Goal: Navigation & Orientation: Find specific page/section

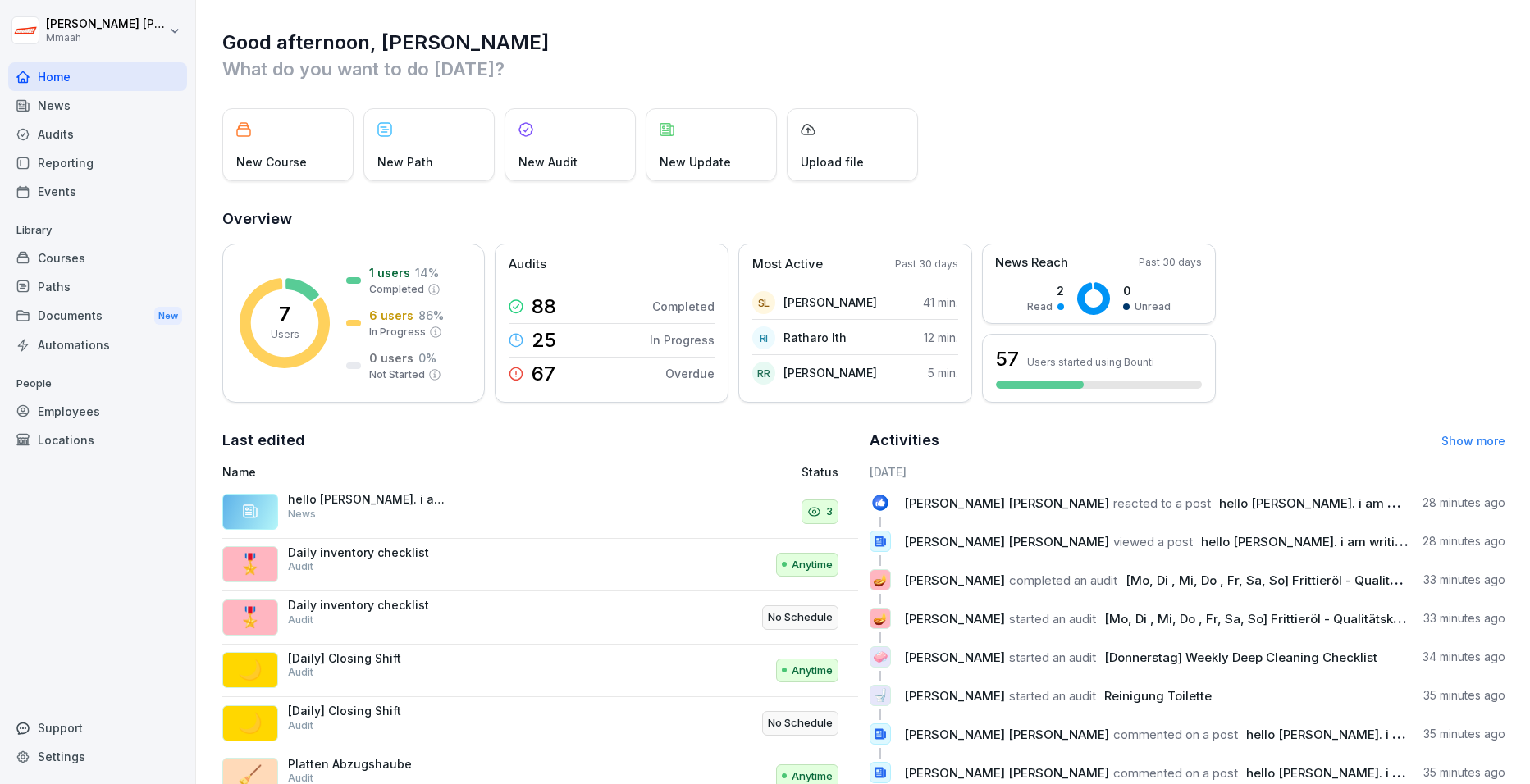
click at [70, 84] on div "Home" at bounding box center [97, 76] width 179 height 29
click at [54, 101] on div "News" at bounding box center [97, 105] width 179 height 29
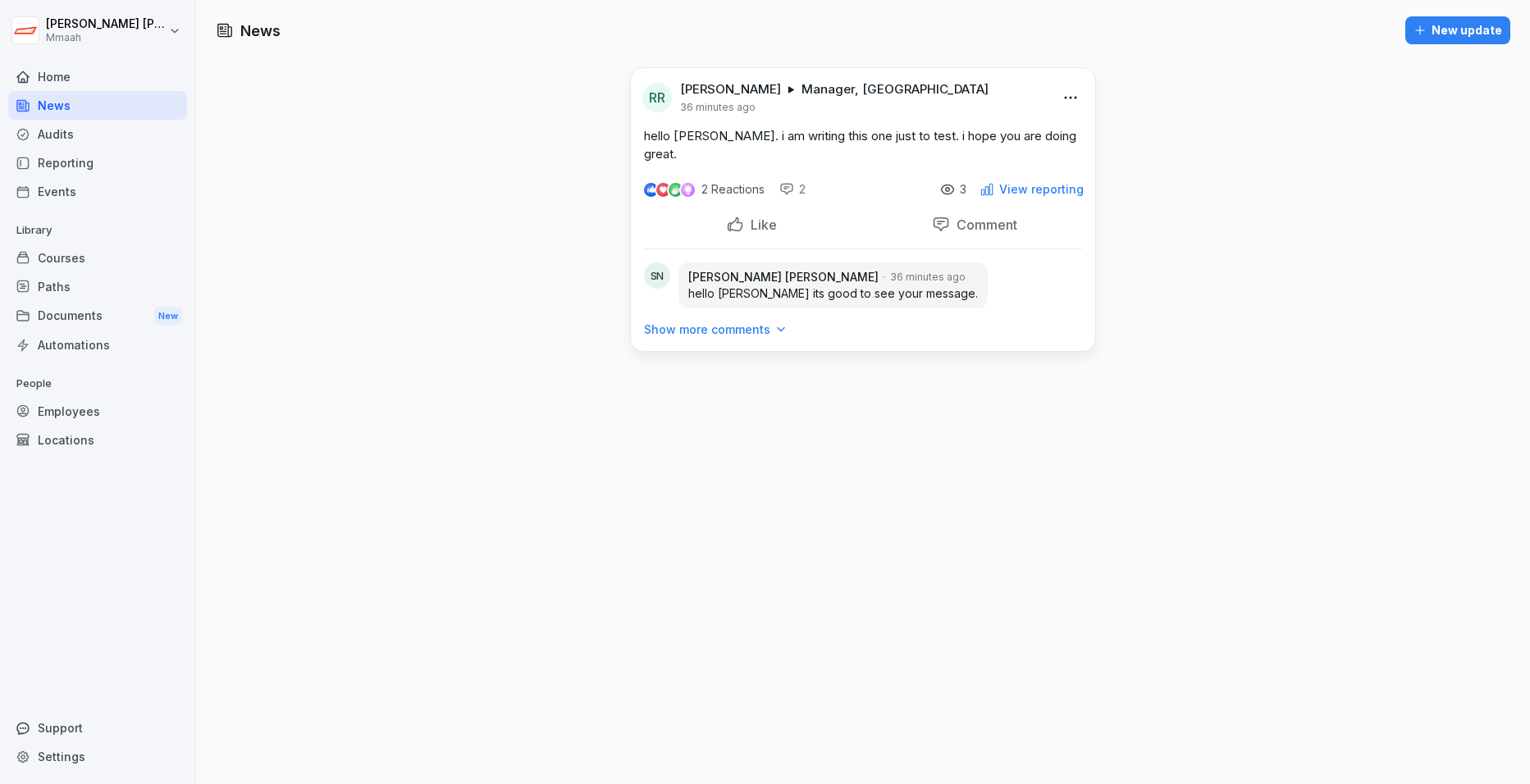
click at [76, 318] on div "Documents New" at bounding box center [97, 316] width 179 height 31
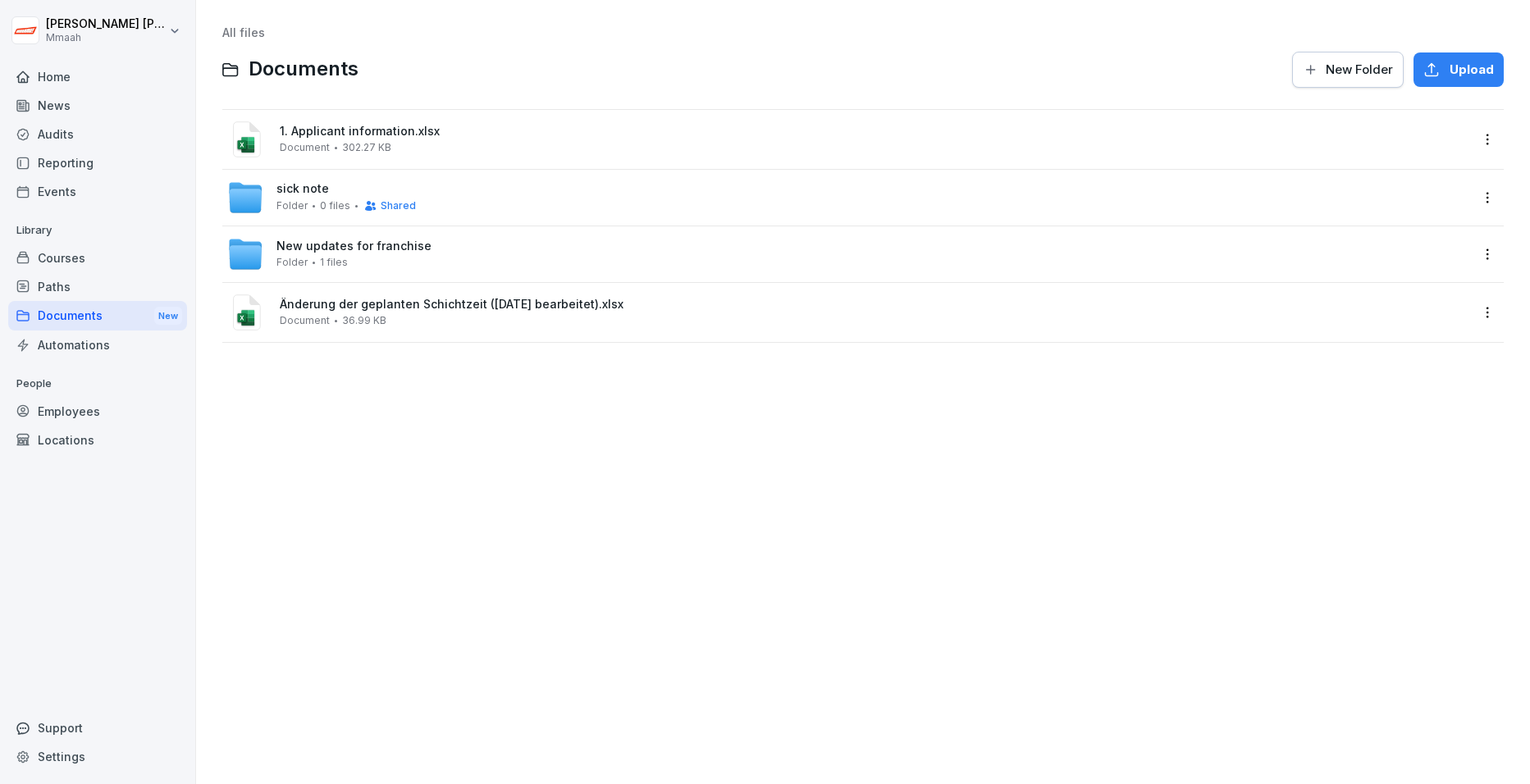
click at [85, 100] on div "News" at bounding box center [97, 105] width 179 height 29
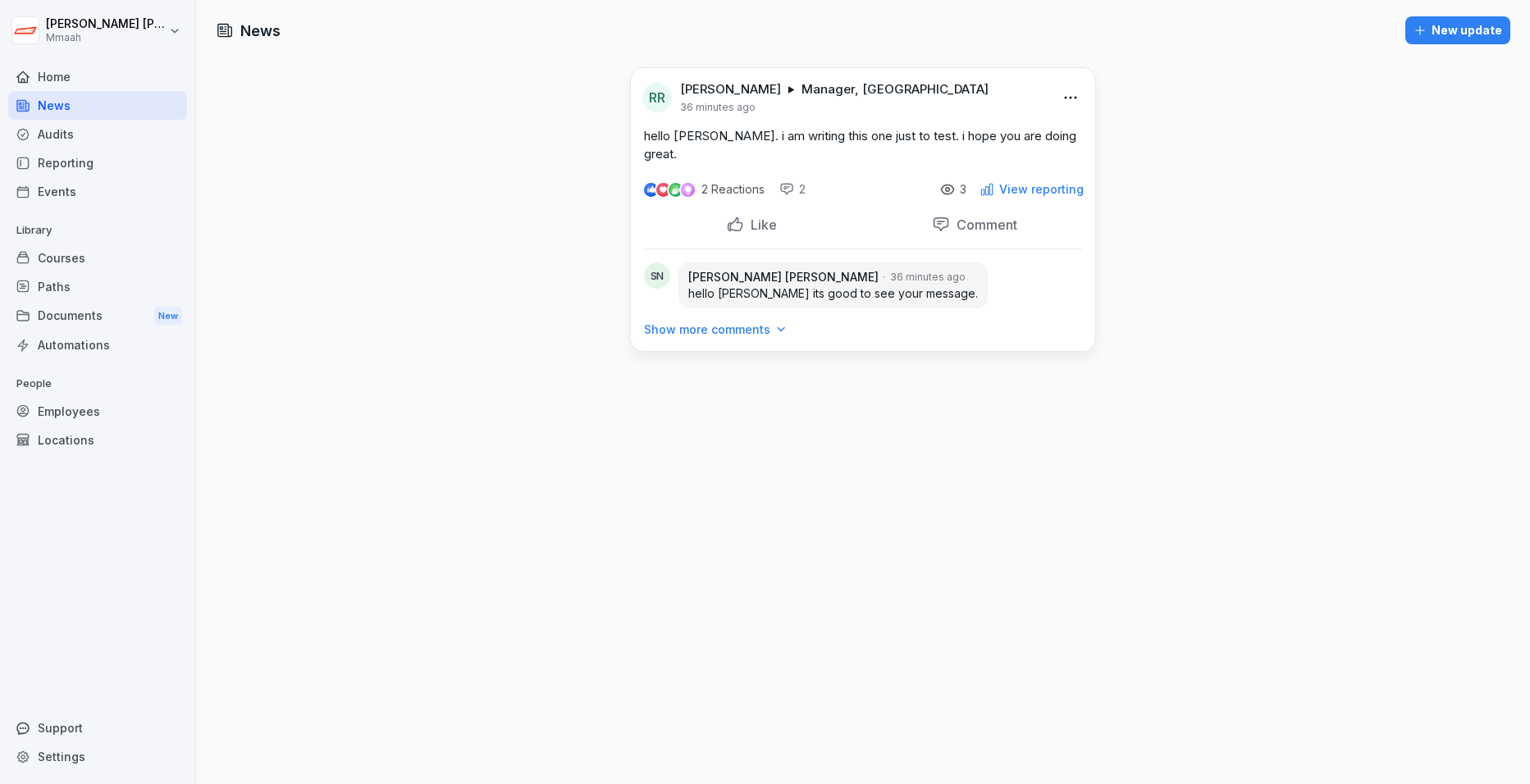
click at [83, 314] on div "Documents New" at bounding box center [97, 316] width 179 height 31
